Goal: Task Accomplishment & Management: Manage account settings

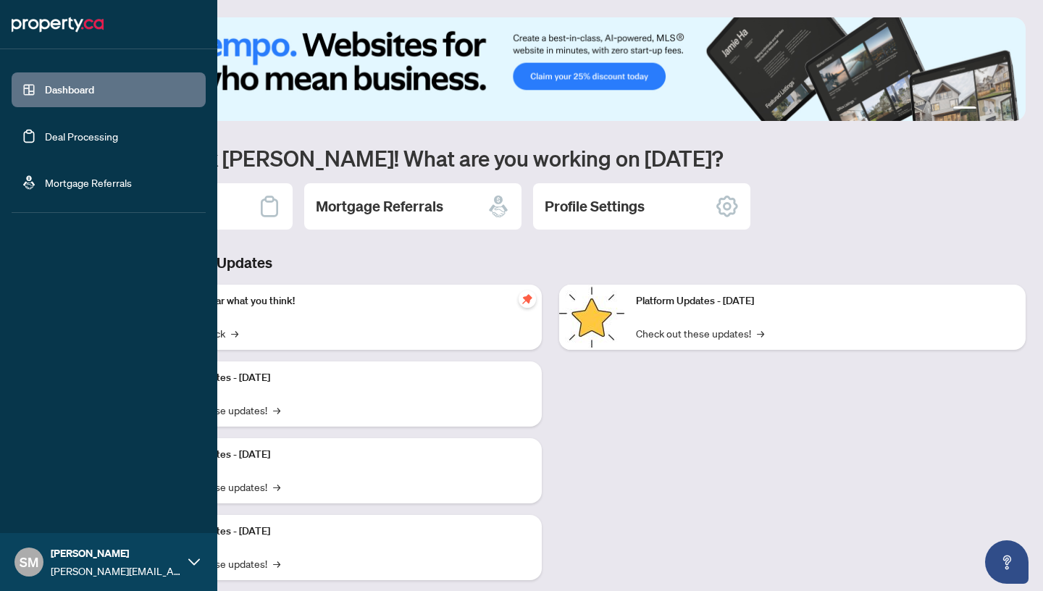
click at [45, 143] on link "Deal Processing" at bounding box center [81, 136] width 73 height 13
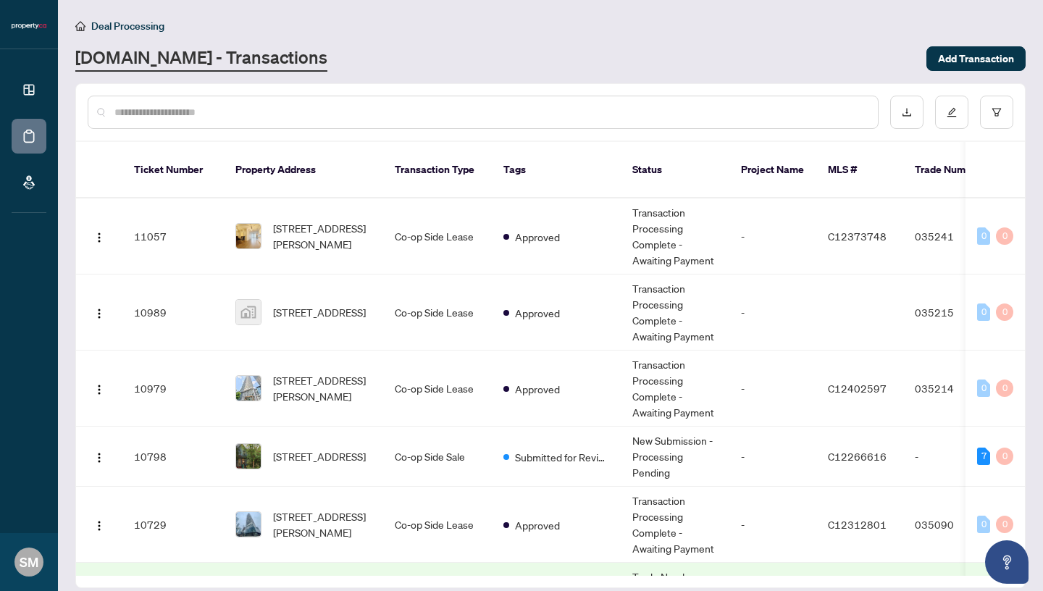
scroll to position [11, 0]
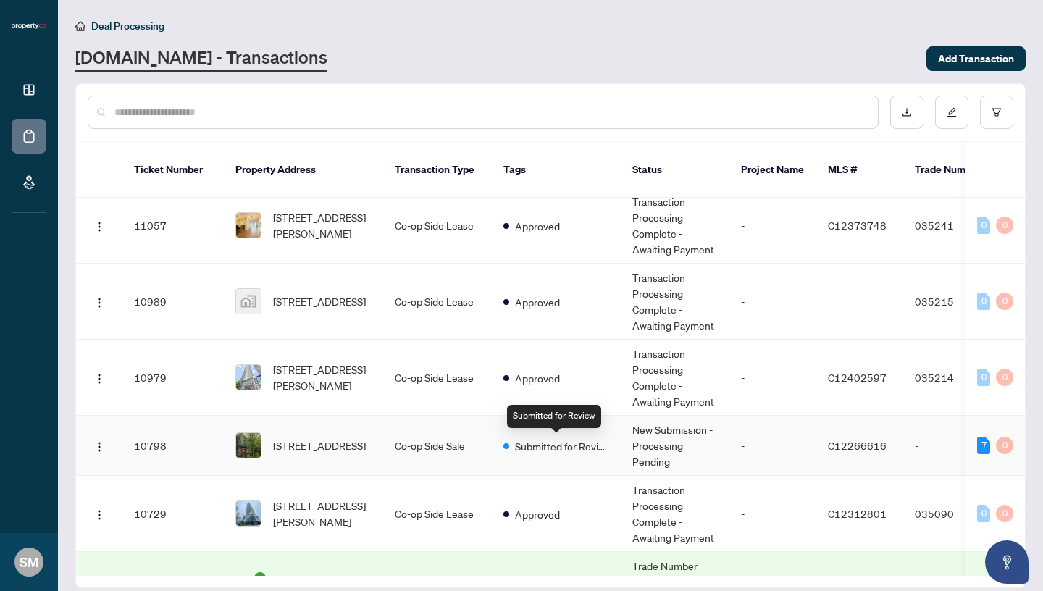
click at [542, 452] on span "Submitted for Review" at bounding box center [562, 446] width 94 height 16
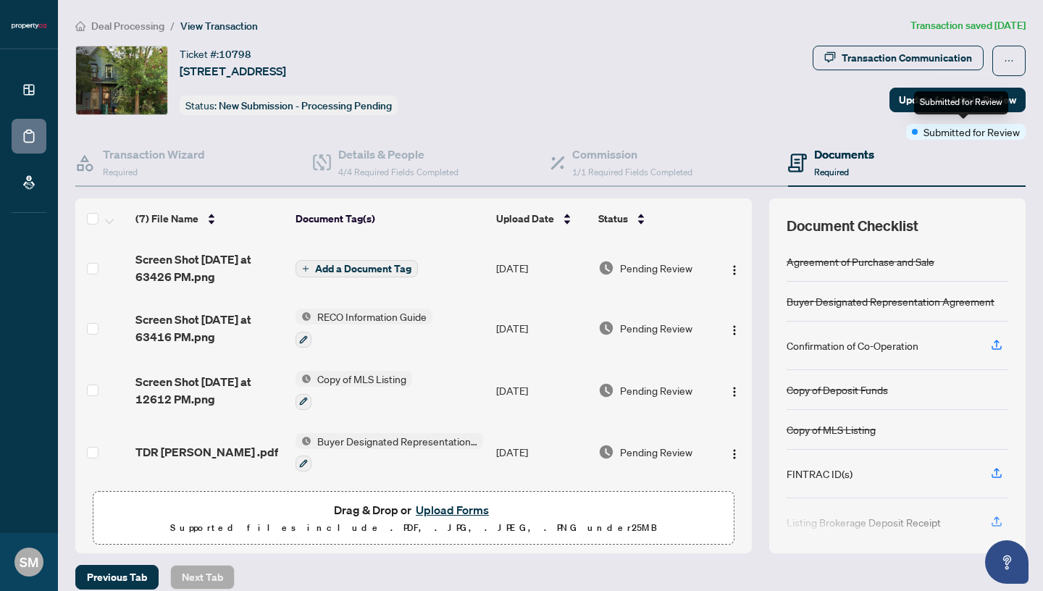
click at [948, 135] on span "Submitted for Review" at bounding box center [971, 132] width 96 height 16
click at [928, 95] on span "Update for Admin Review" at bounding box center [956, 99] width 117 height 23
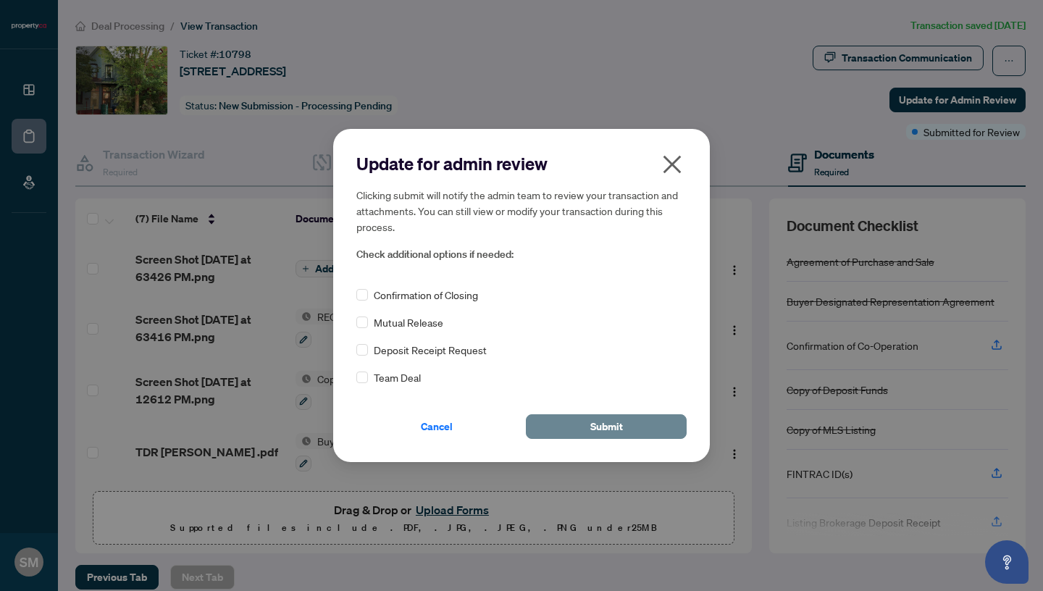
click at [670, 426] on button "Submit" at bounding box center [606, 426] width 161 height 25
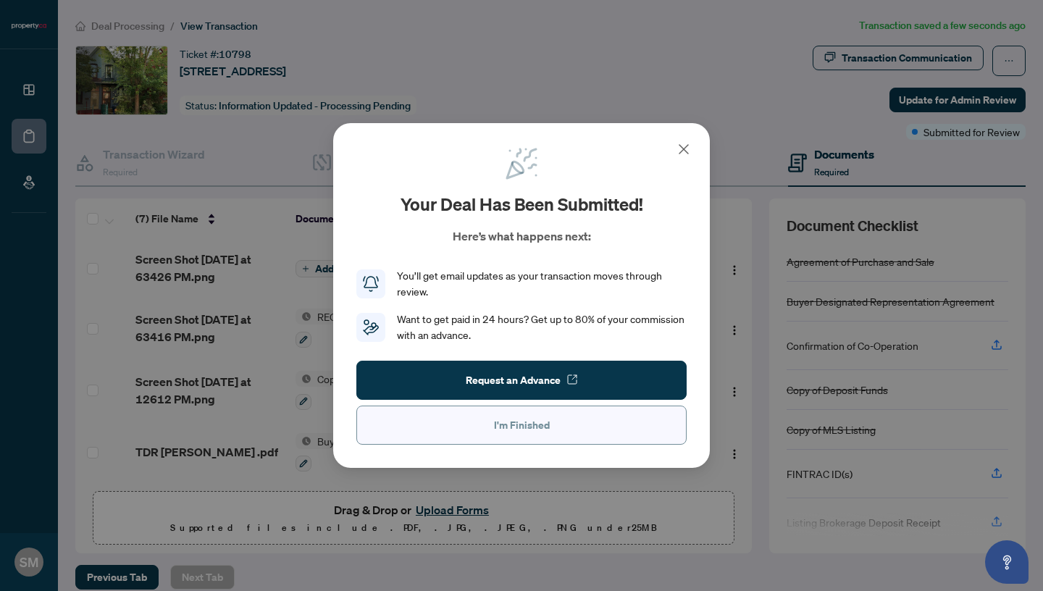
click at [586, 422] on button "I'm Finished" at bounding box center [521, 424] width 330 height 39
